Goal: Task Accomplishment & Management: Complete application form

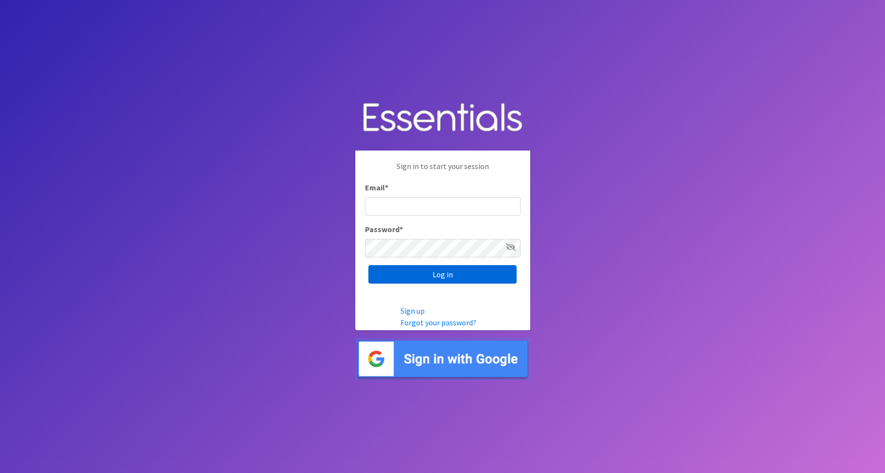
type input "Babysteps@stelizabeth.com"
click at [414, 272] on input "Log in" at bounding box center [442, 274] width 148 height 18
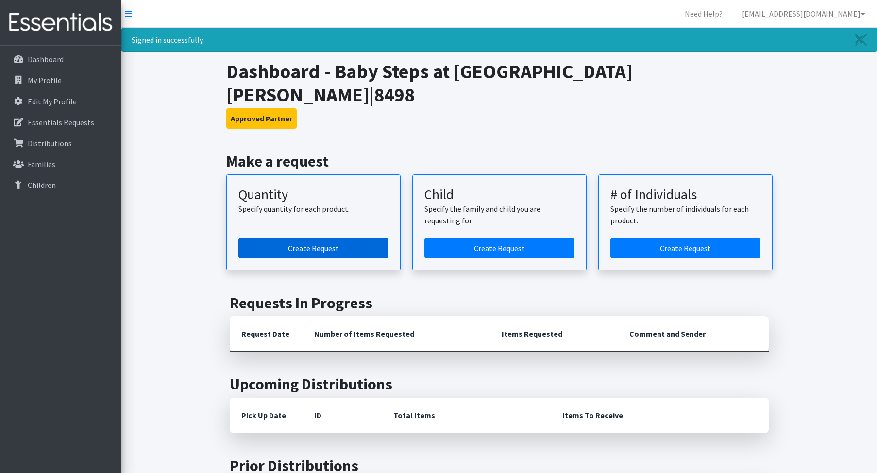
click at [359, 238] on link "Create Request" at bounding box center [314, 248] width 150 height 20
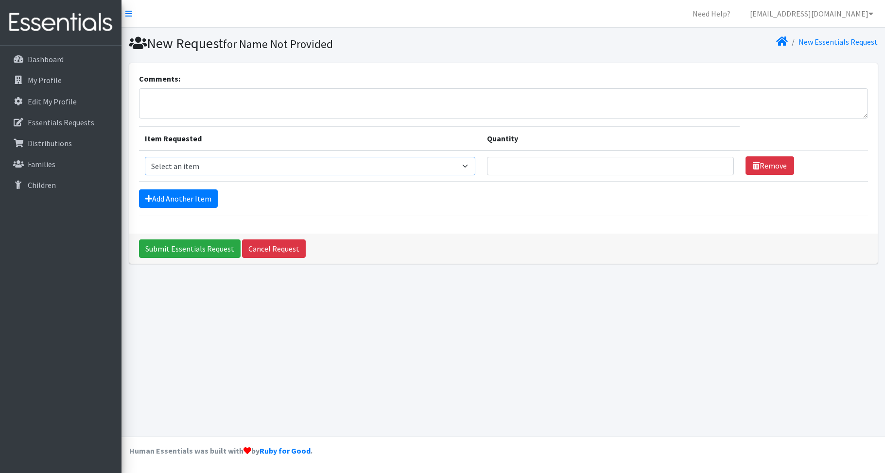
click at [421, 169] on select "Select an item F&D Men L/XL (38-50in waist) x48 F&D Men S/M (28-40in waist) x56…" at bounding box center [310, 166] width 330 height 18
click at [626, 69] on div "Comments: Item Requested Quantity Item Requested Select an item F&D Men L/XL (3…" at bounding box center [503, 148] width 748 height 171
